Goal: Information Seeking & Learning: Learn about a topic

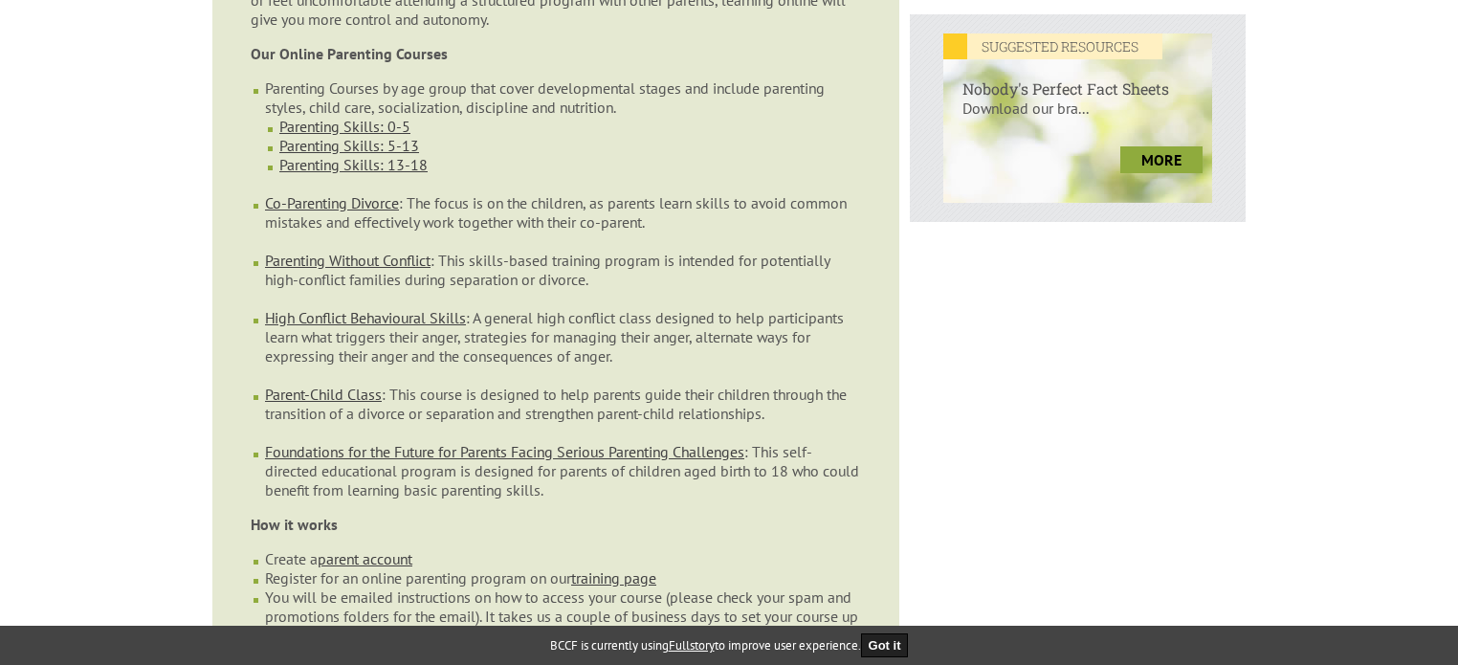
scroll to position [861, 0]
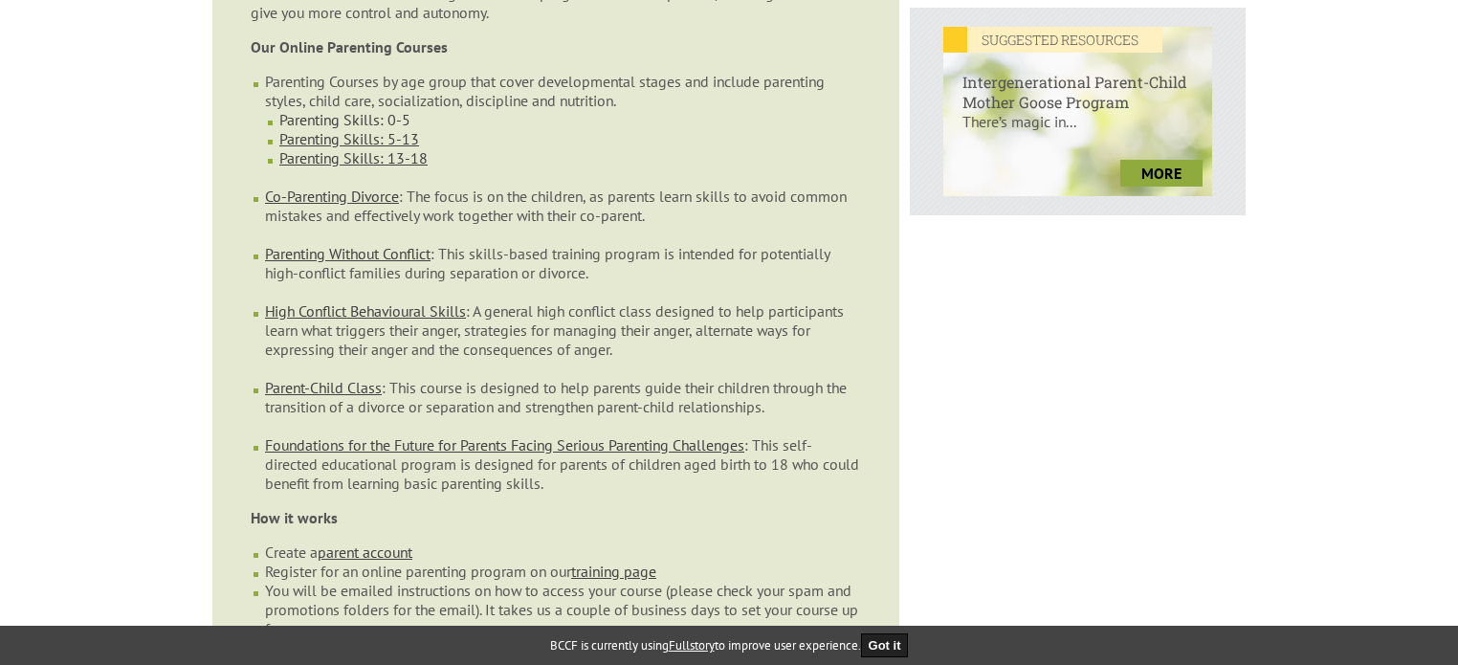
click at [354, 129] on link "Parenting Skills: 0-5" at bounding box center [344, 119] width 131 height 19
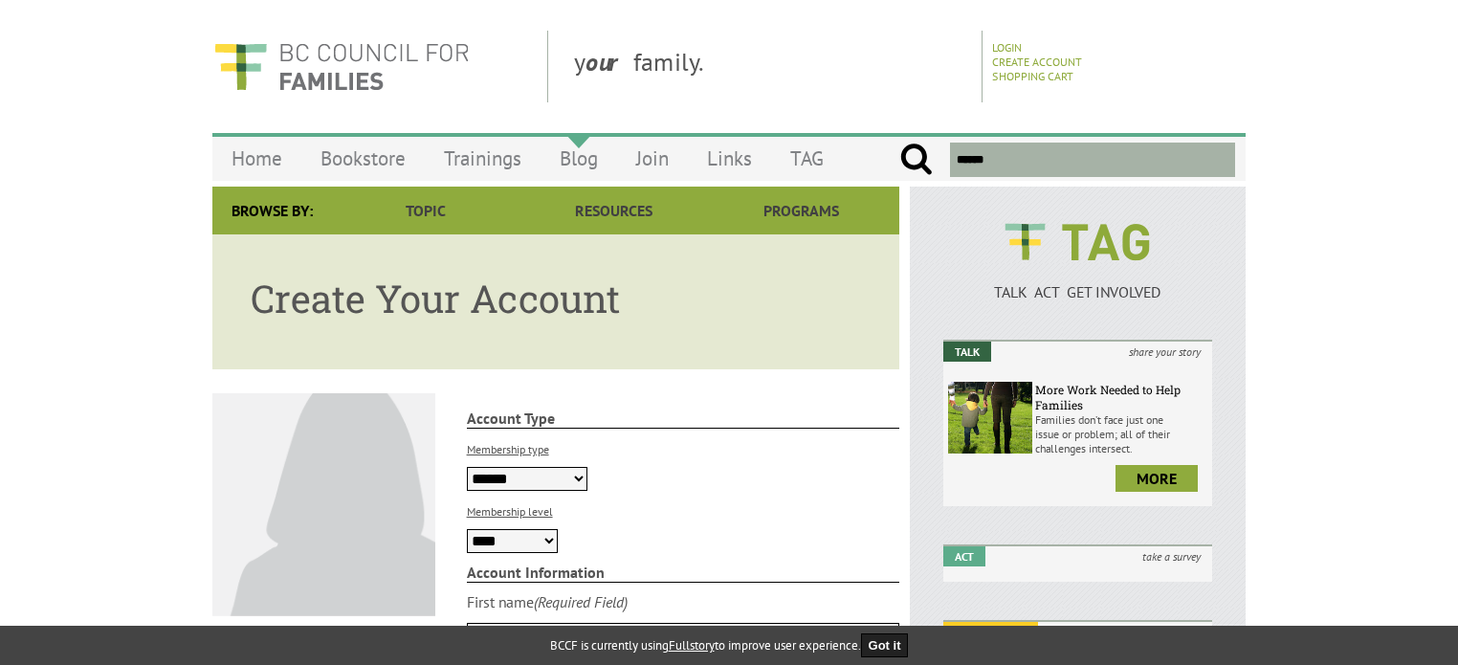
click at [571, 175] on link "Blog" at bounding box center [579, 158] width 77 height 45
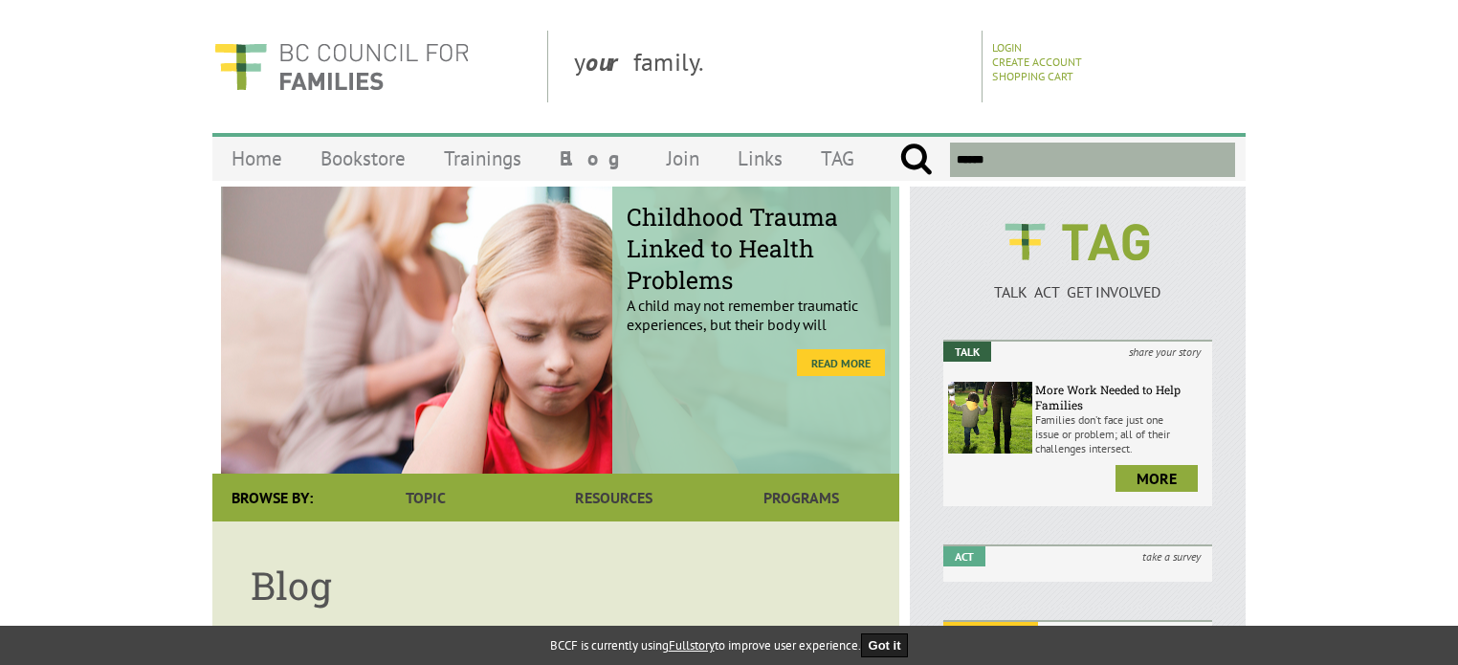
click at [818, 376] on link "Read More" at bounding box center [841, 362] width 88 height 27
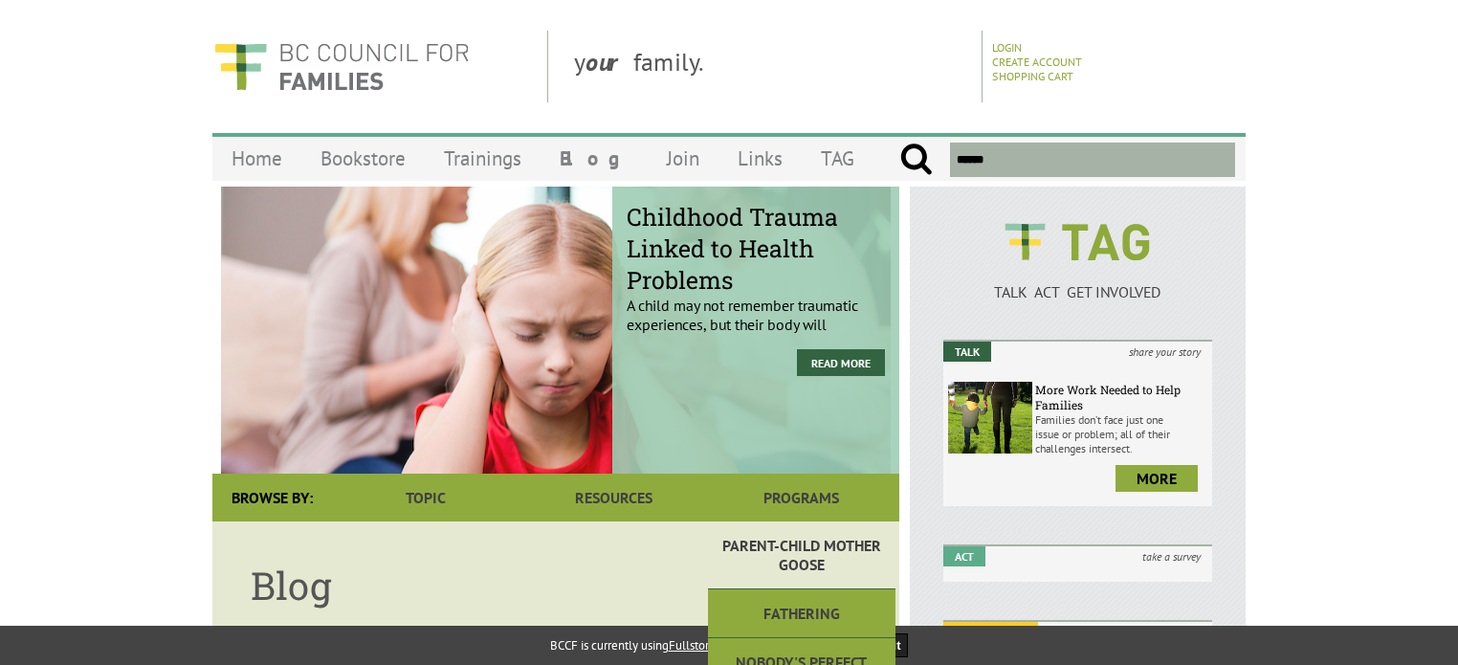
click at [817, 556] on link "Parent-Child Mother Goose" at bounding box center [802, 555] width 188 height 68
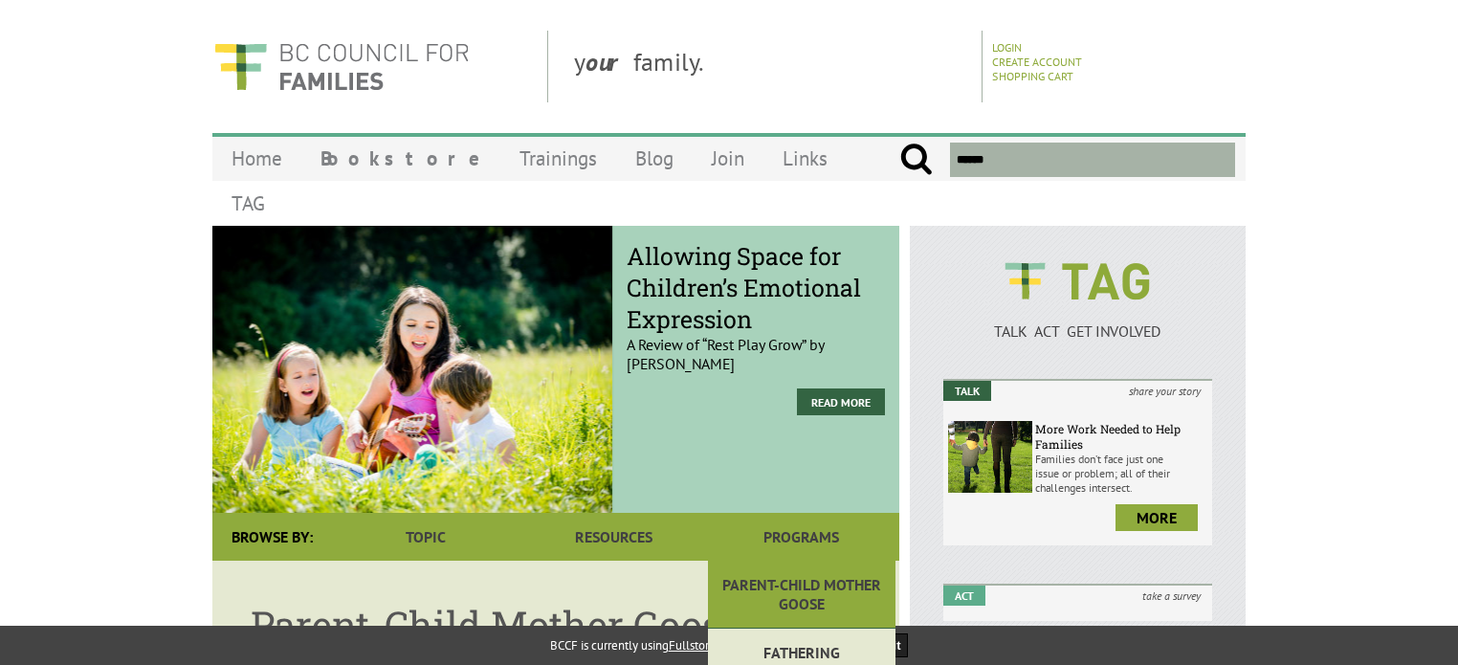
click at [795, 629] on link "Fathering" at bounding box center [802, 653] width 188 height 49
